Goal: Information Seeking & Learning: Find specific fact

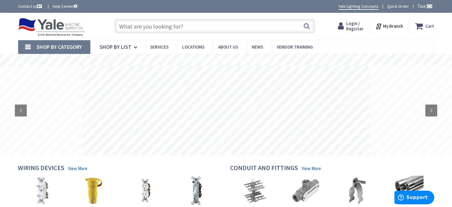
click at [128, 16] on div "Skip to Content Toggle Nav Search Cart My Cart Close" at bounding box center [226, 26] width 446 height 27
click at [125, 31] on input "text" at bounding box center [215, 26] width 201 height 15
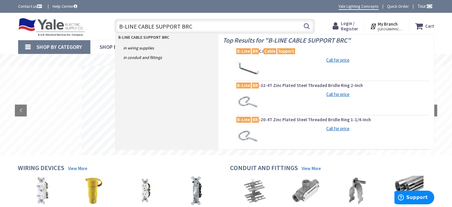
type input "B-LINE CABLE SUPPORT BRCJ"
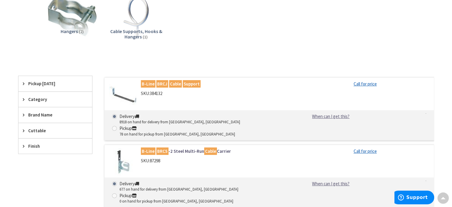
scroll to position [89, 0]
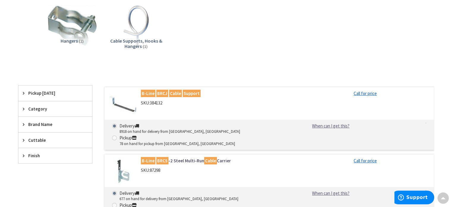
click at [161, 90] on mark "BRCJ" at bounding box center [162, 93] width 12 height 7
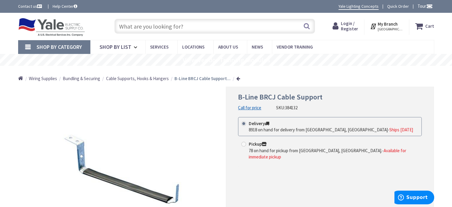
click at [237, 77] on link at bounding box center [238, 78] width 4 height 4
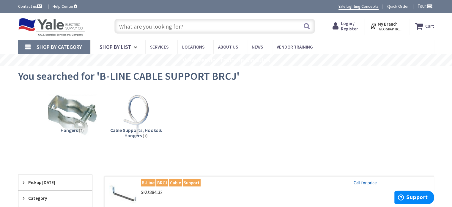
click at [138, 24] on input "text" at bounding box center [215, 26] width 201 height 15
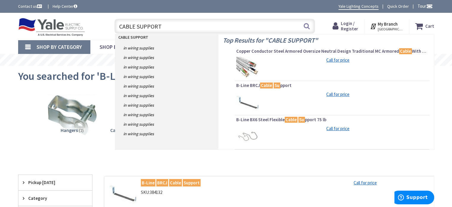
type input "CABLE SUPPORTS"
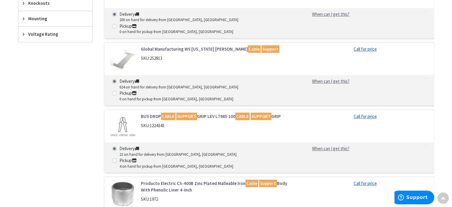
scroll to position [357, 0]
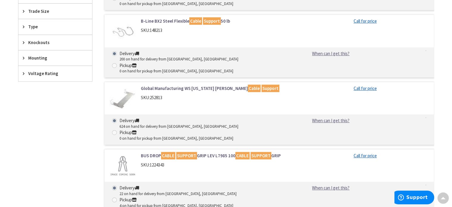
click at [174, 85] on link "Global Manufacturing WS Colorado Jim Cable Support" at bounding box center [216, 88] width 151 height 6
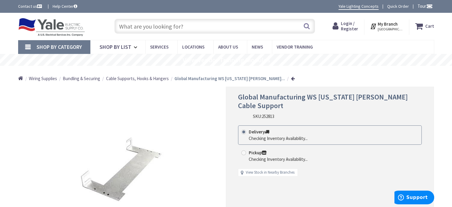
click at [291, 78] on link at bounding box center [293, 78] width 4 height 4
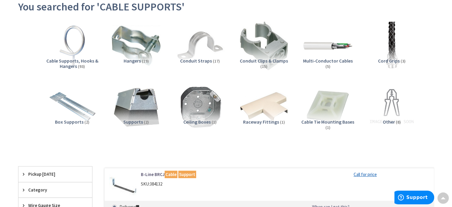
scroll to position [59, 0]
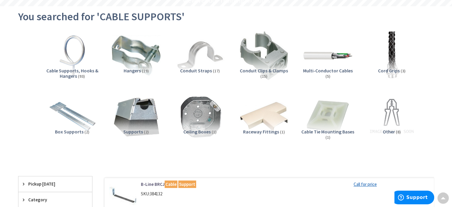
click at [77, 71] on span "Cable Supports, Hooks & Hangers" at bounding box center [72, 73] width 52 height 11
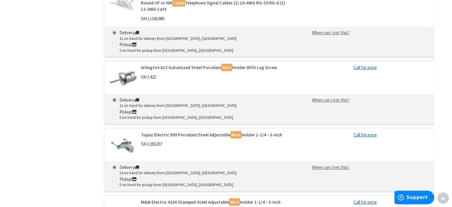
scroll to position [2217, 0]
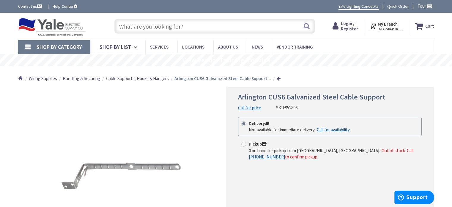
click at [277, 77] on link at bounding box center [279, 78] width 4 height 4
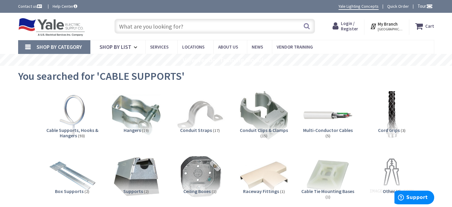
click at [122, 26] on input "text" at bounding box center [215, 26] width 201 height 15
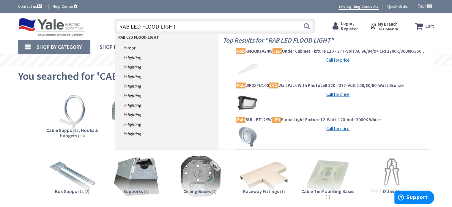
type input "RAB LED FLOOD LIGHTS"
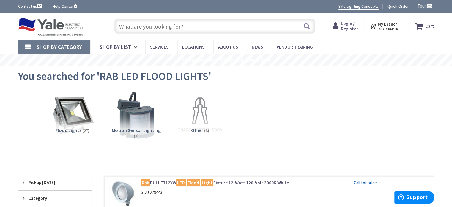
click at [131, 25] on input "text" at bounding box center [215, 26] width 201 height 15
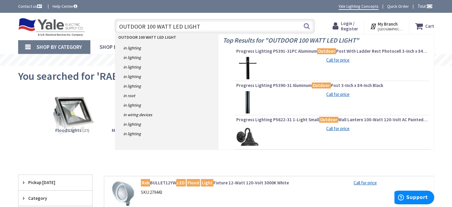
type input "OUTDOOR 100 WATT LED LIGHTS"
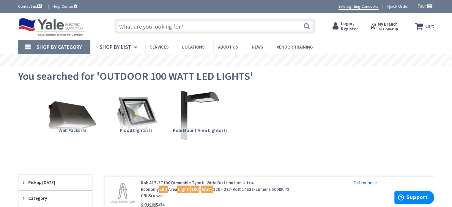
click at [131, 130] on span "Flood Lights" at bounding box center [133, 130] width 26 height 6
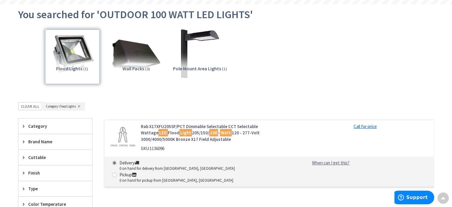
scroll to position [15, 0]
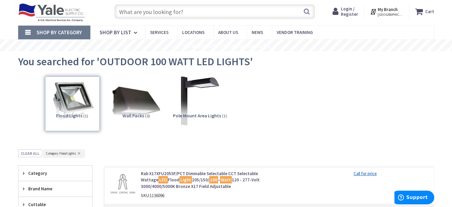
click at [26, 33] on link "Shop By Category" at bounding box center [54, 33] width 72 height 14
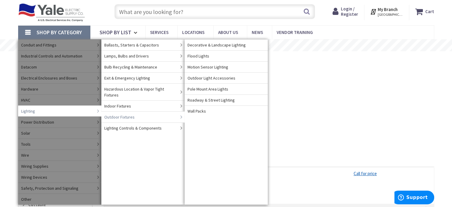
click at [120, 114] on span "Outdoor Fixtures" at bounding box center [119, 117] width 30 height 6
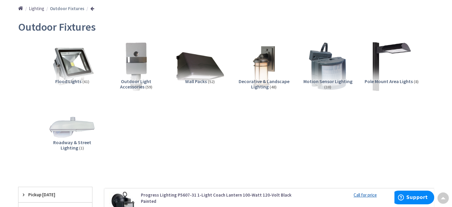
scroll to position [59, 0]
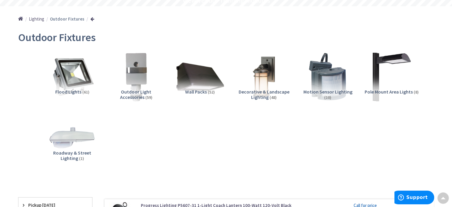
click at [72, 92] on span "Flood Lights" at bounding box center [68, 92] width 26 height 6
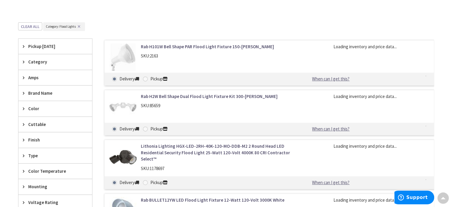
scroll to position [245, 0]
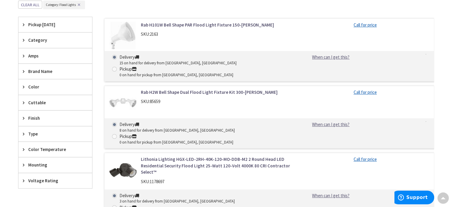
click at [42, 69] on span "Brand Name" at bounding box center [52, 71] width 48 height 6
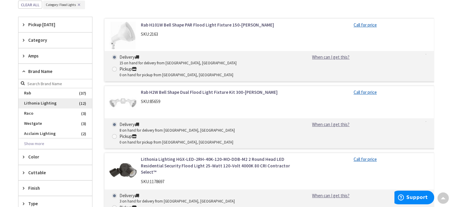
click at [36, 101] on span "Lithonia Lighting" at bounding box center [55, 103] width 74 height 10
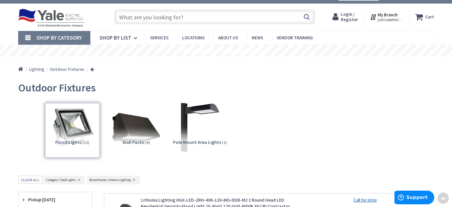
scroll to position [6, 0]
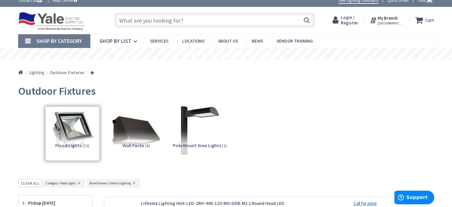
click at [90, 71] on link at bounding box center [92, 72] width 4 height 4
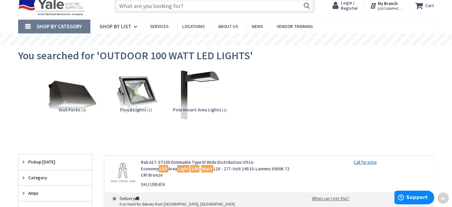
scroll to position [15, 0]
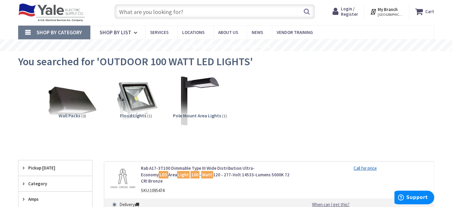
click at [28, 30] on link "Shop By Category" at bounding box center [54, 33] width 72 height 14
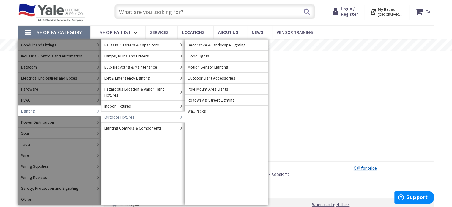
click at [118, 114] on span "Outdoor Fixtures" at bounding box center [119, 117] width 30 height 6
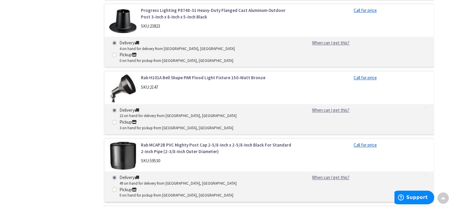
scroll to position [3242, 0]
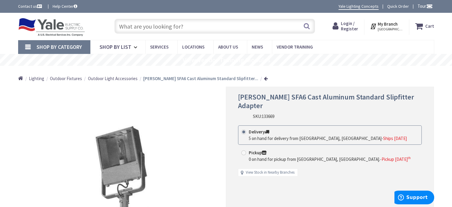
click at [264, 78] on link at bounding box center [266, 78] width 4 height 4
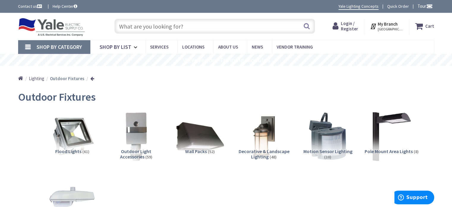
click at [130, 25] on input "text" at bounding box center [215, 26] width 201 height 15
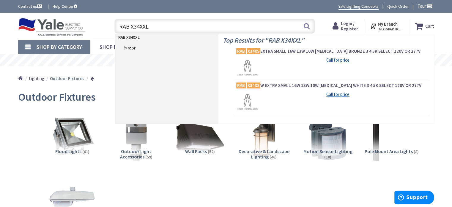
type input "RAB X34XXLT"
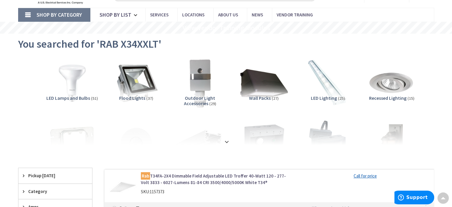
scroll to position [30, 0]
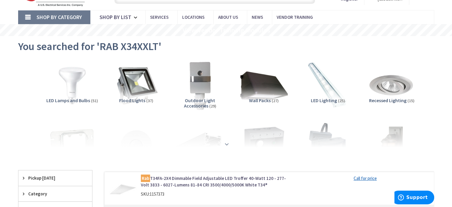
click at [228, 143] on strong at bounding box center [226, 144] width 7 height 7
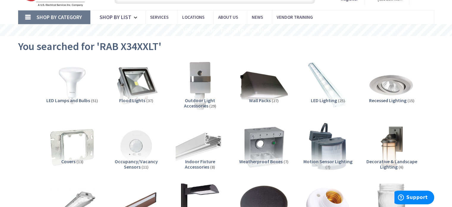
click at [148, 100] on span "(37)" at bounding box center [149, 100] width 7 height 5
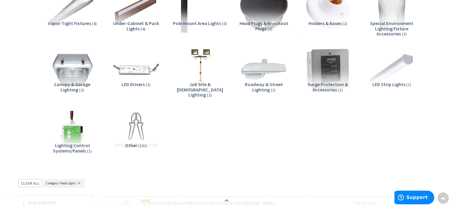
scroll to position [0, 0]
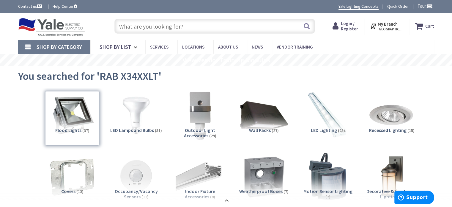
click at [131, 26] on input "text" at bounding box center [215, 26] width 201 height 15
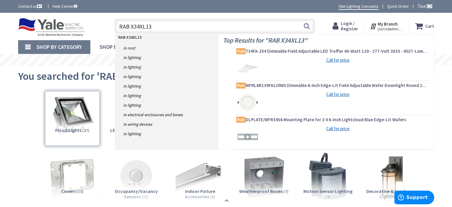
type input "RAB X34XL130"
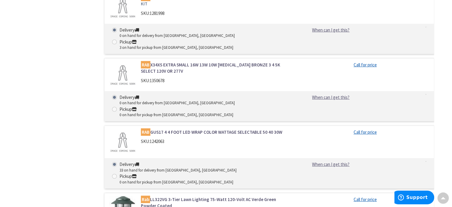
scroll to position [1844, 0]
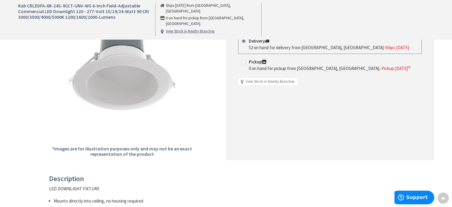
scroll to position [89, 0]
